Goal: Transaction & Acquisition: Purchase product/service

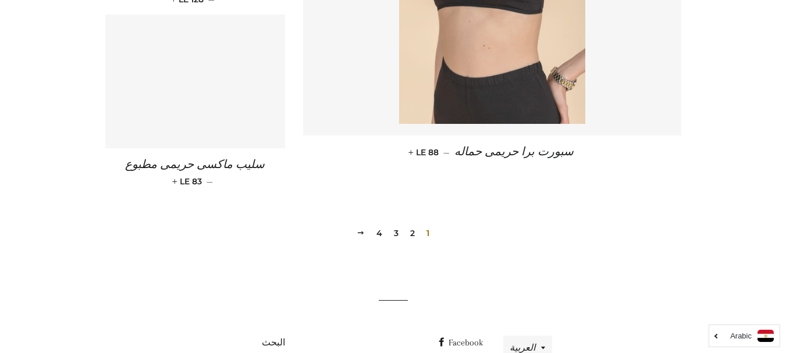
scroll to position [1811, 0]
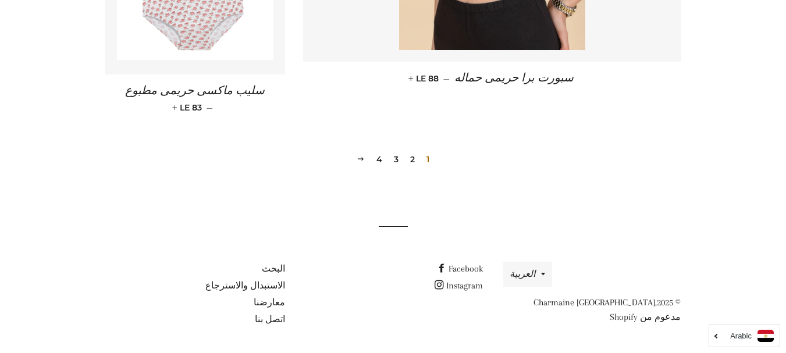
click at [410, 159] on link "2" at bounding box center [413, 159] width 14 height 17
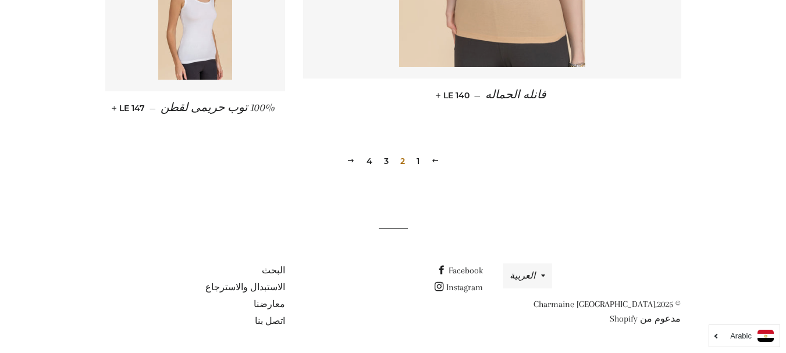
scroll to position [1813, 0]
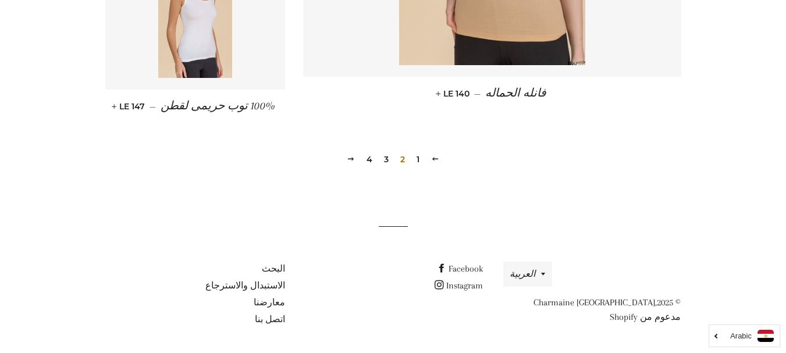
click at [385, 158] on link "3" at bounding box center [386, 159] width 14 height 17
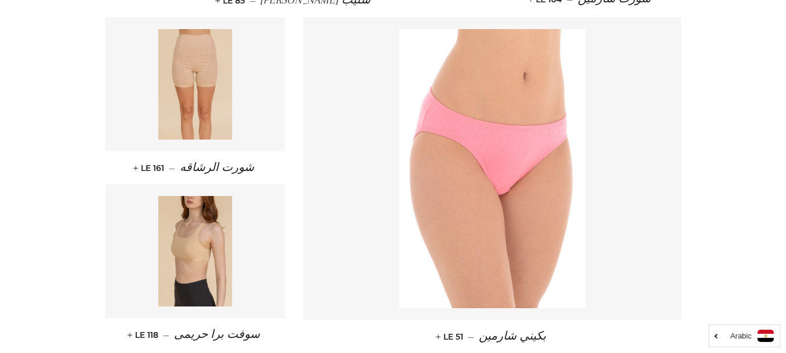
scroll to position [1743, 0]
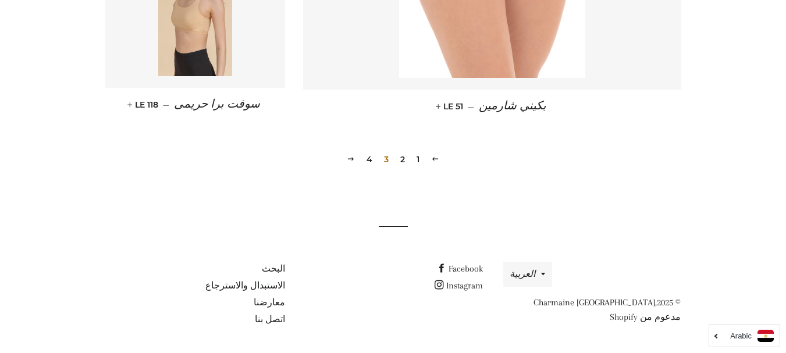
click at [369, 161] on link "4" at bounding box center [369, 159] width 15 height 17
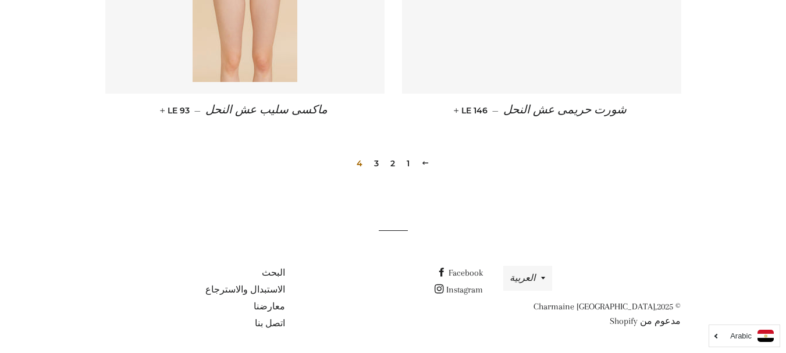
scroll to position [827, 0]
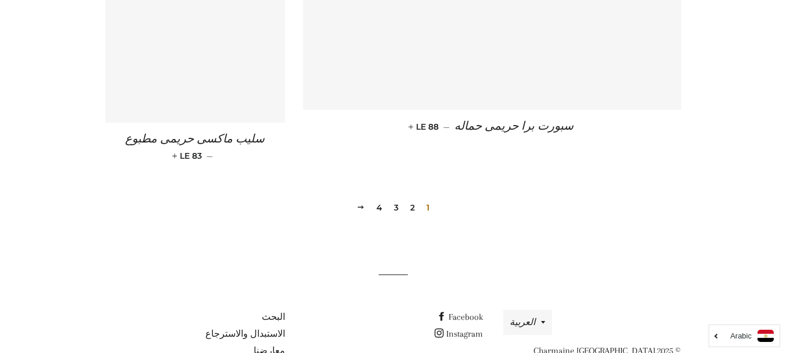
scroll to position [1811, 0]
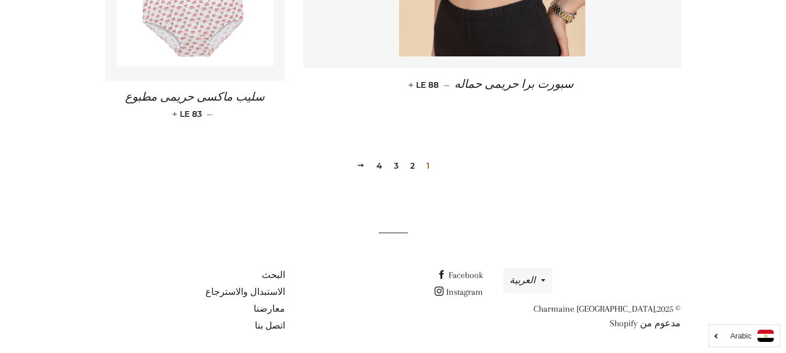
scroll to position [1811, 0]
